Goal: Task Accomplishment & Management: Manage account settings

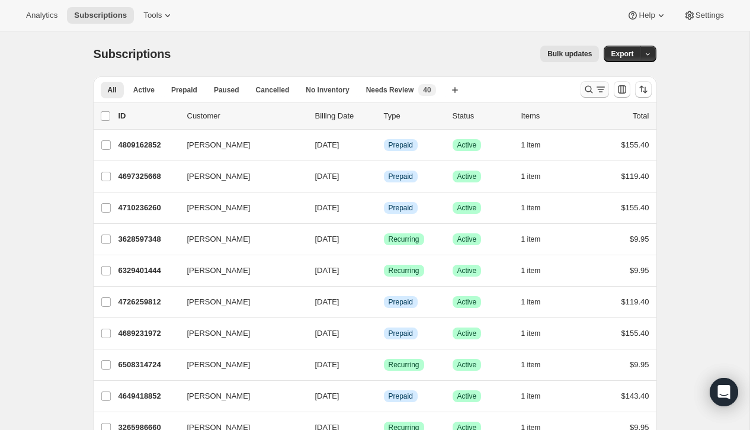
click at [602, 88] on icon "Search and filter results" at bounding box center [601, 90] width 12 height 12
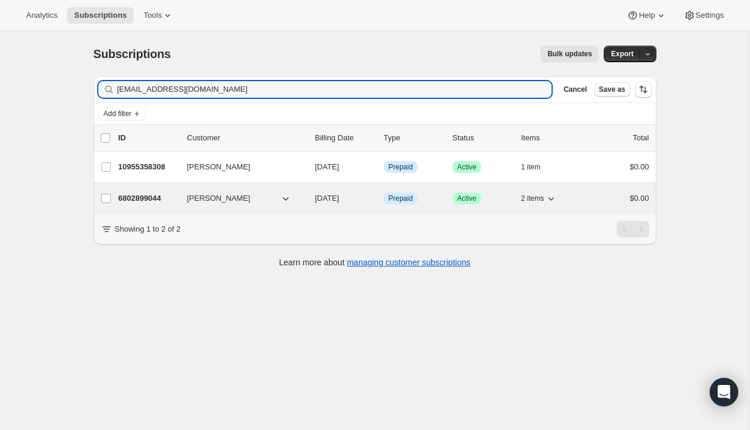
type input "[EMAIL_ADDRESS][DOMAIN_NAME]"
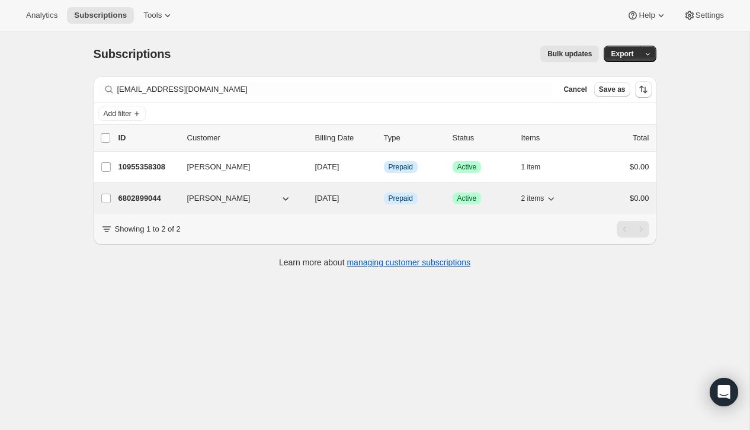
click at [596, 195] on div "$0.00" at bounding box center [619, 199] width 59 height 12
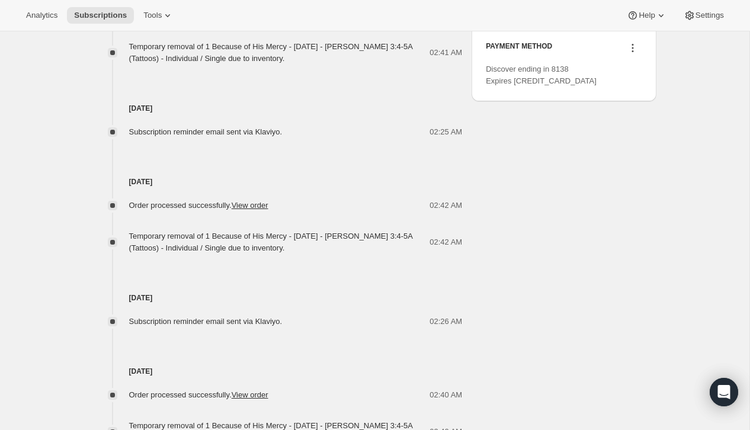
scroll to position [770, 0]
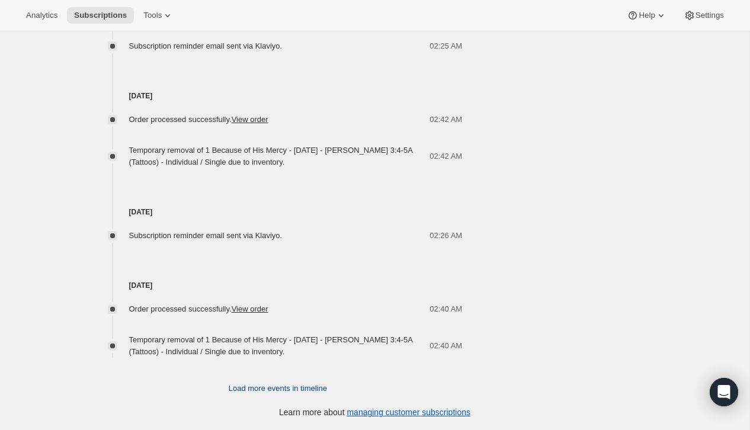
click at [253, 392] on span "Load more events in timeline" at bounding box center [278, 389] width 98 height 12
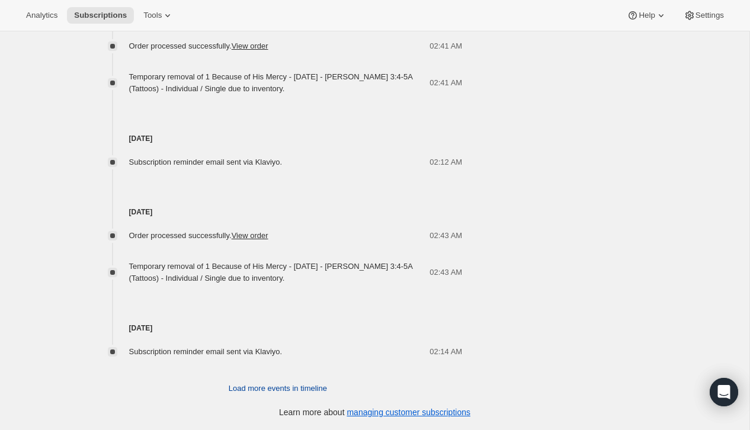
click at [257, 383] on span "Load more events in timeline" at bounding box center [278, 389] width 98 height 12
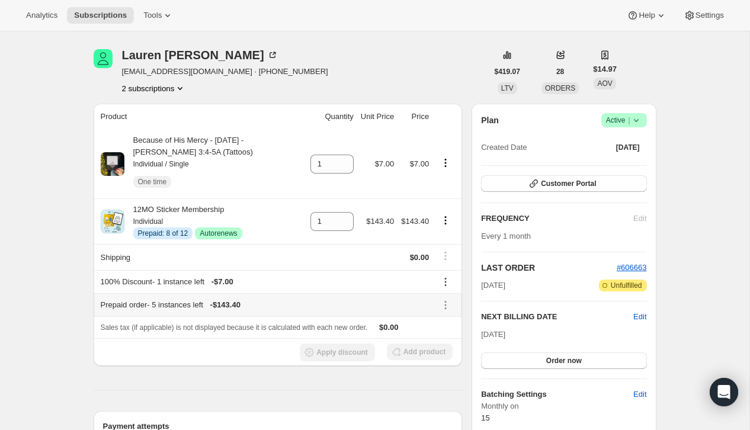
scroll to position [0, 0]
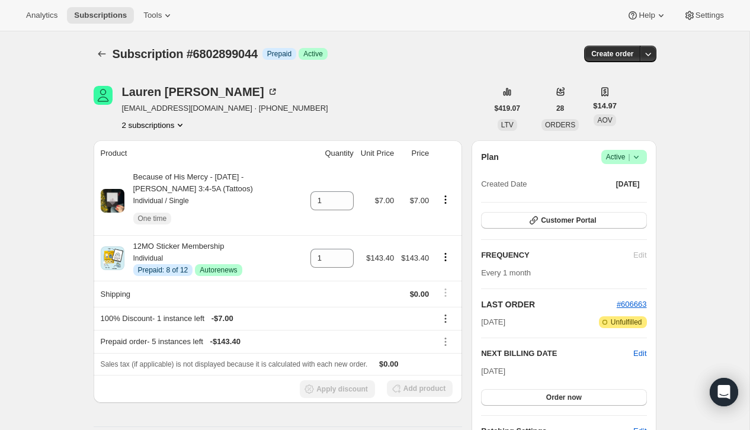
click at [150, 123] on button "2 subscriptions" at bounding box center [154, 125] width 65 height 12
click at [156, 147] on span "10955358308" at bounding box center [136, 147] width 47 height 9
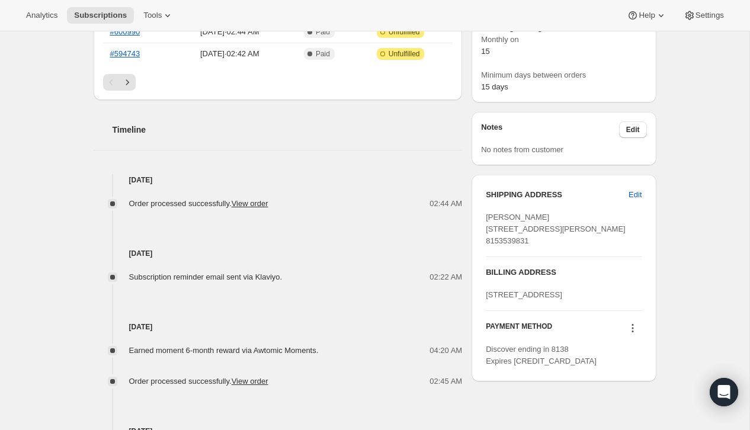
scroll to position [283, 0]
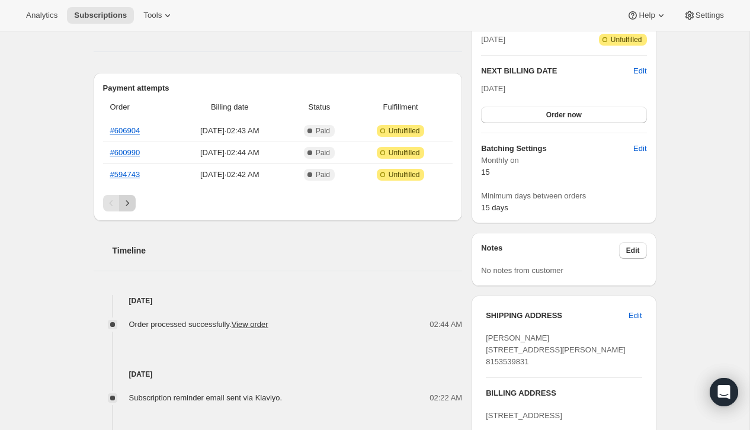
click at [129, 204] on icon "Next" at bounding box center [128, 203] width 12 height 12
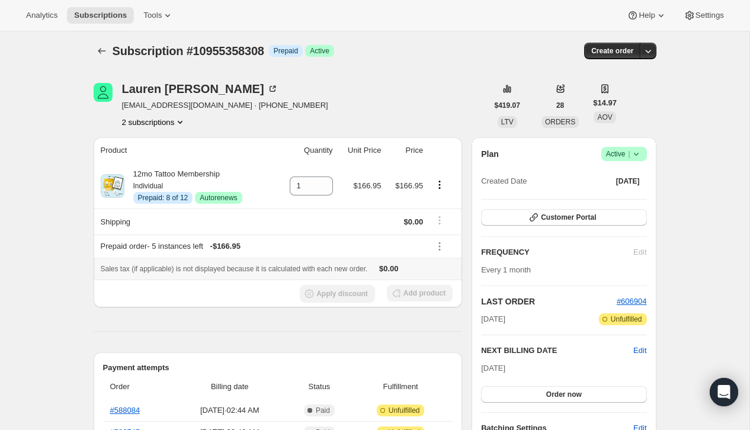
scroll to position [0, 0]
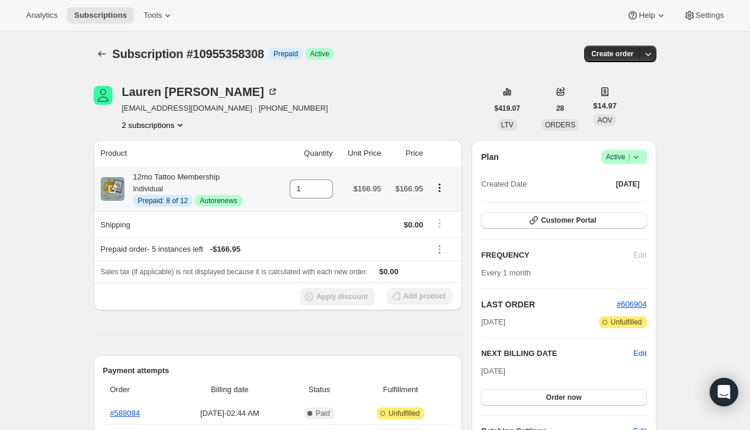
click at [443, 190] on icon "Product actions" at bounding box center [440, 188] width 12 height 12
click at [442, 209] on span "Disable Autorenew" at bounding box center [439, 210] width 64 height 9
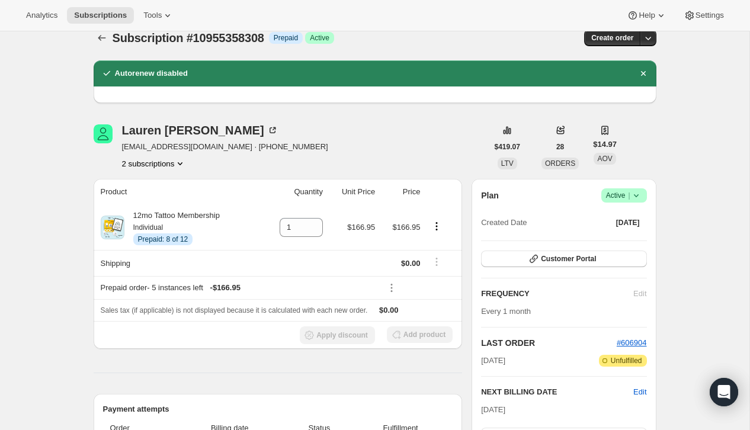
scroll to position [23, 0]
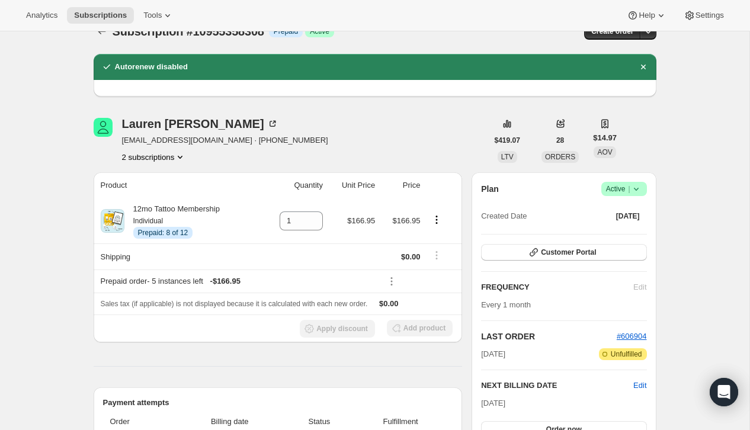
click at [133, 161] on button "2 subscriptions" at bounding box center [154, 157] width 65 height 12
click at [138, 194] on span "6802899044" at bounding box center [152, 200] width 82 height 12
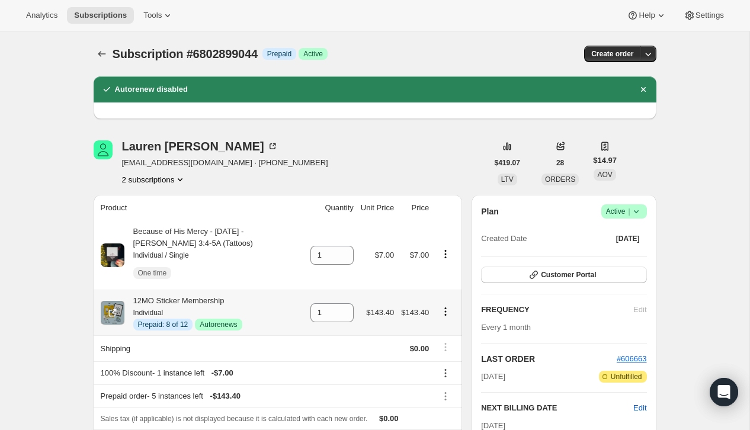
click at [446, 309] on icon "Product actions" at bounding box center [446, 309] width 2 height 2
click at [431, 155] on div "[PERSON_NAME] [EMAIL_ADDRESS][DOMAIN_NAME] · [PHONE_NUMBER] 2 subscriptions" at bounding box center [291, 162] width 394 height 45
